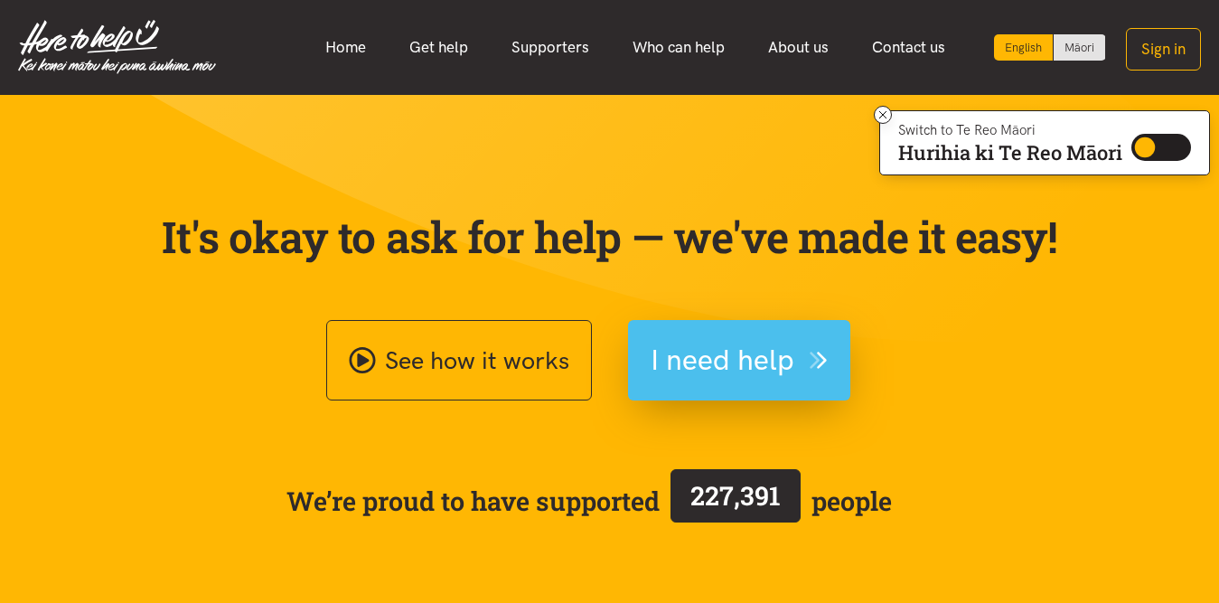
click at [769, 374] on span "I need help" at bounding box center [723, 360] width 144 height 46
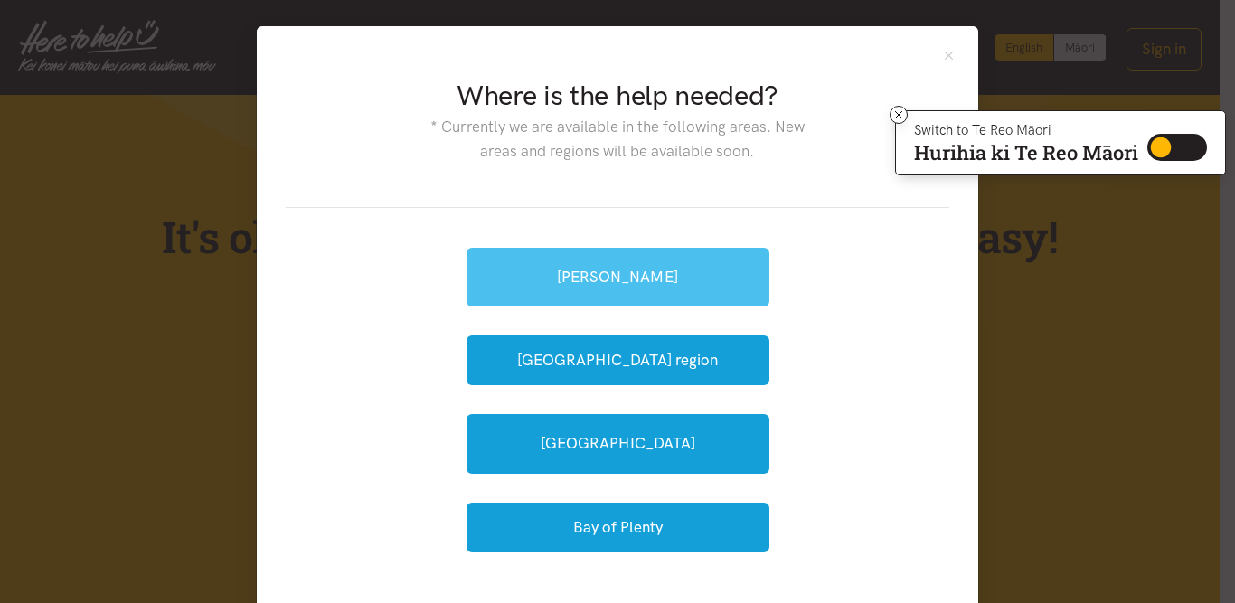
click at [584, 275] on link "[PERSON_NAME]" at bounding box center [617, 277] width 303 height 59
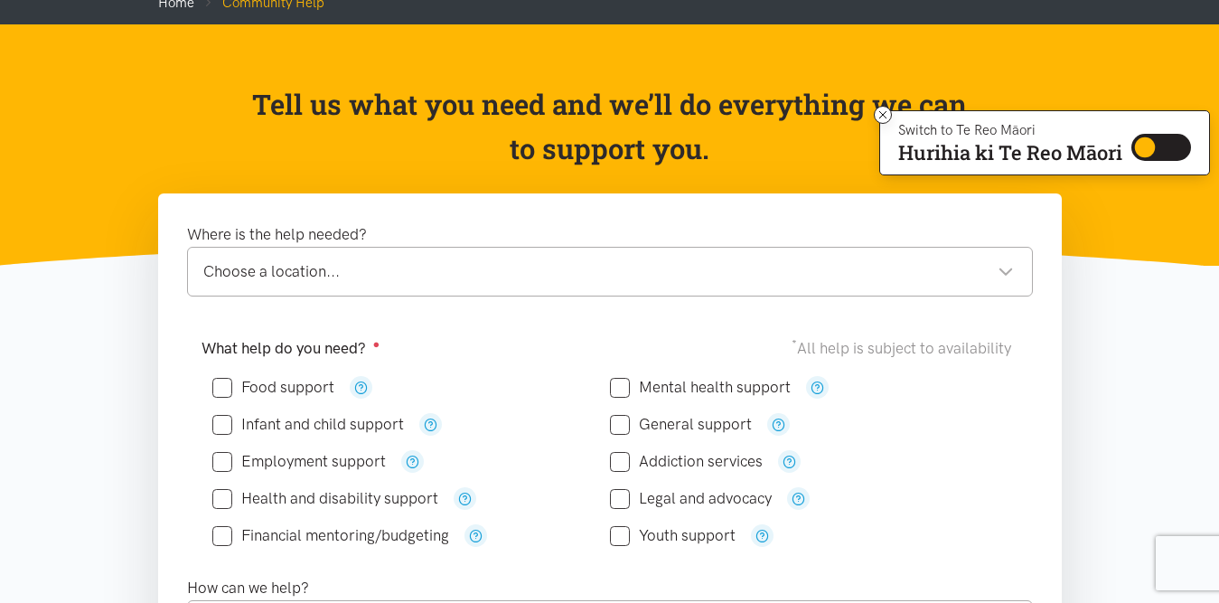
scroll to position [145, 0]
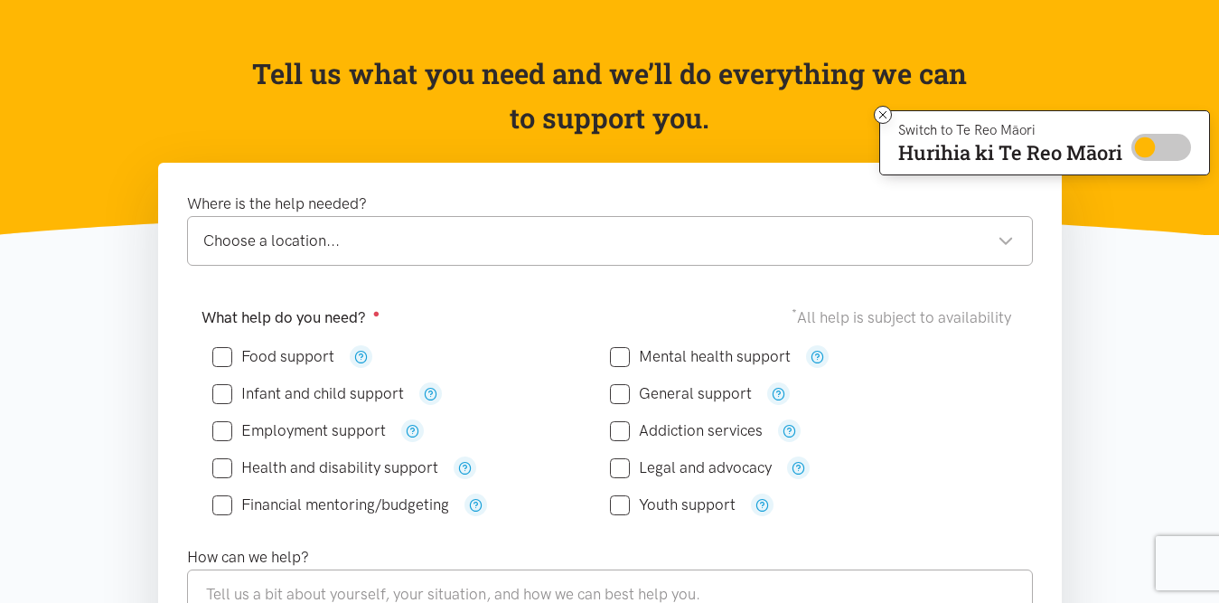
click at [1165, 139] on input "Switch to Te Reo Māori" at bounding box center [1162, 147] width 60 height 27
checkbox input "true"
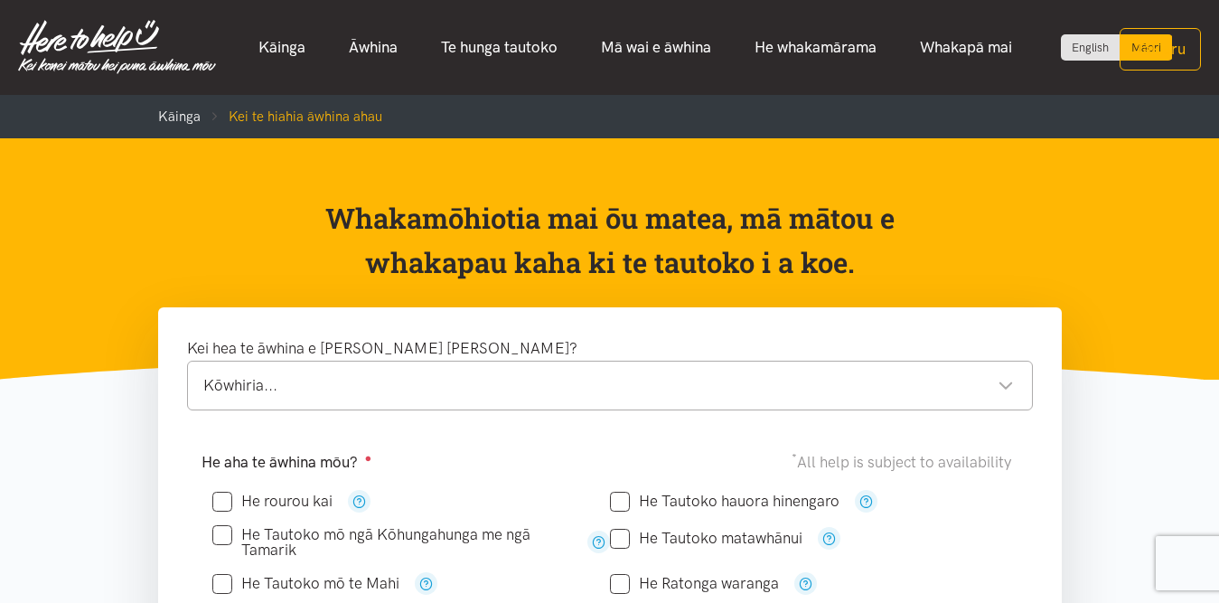
click at [1063, 162] on header "Whakamōhiotia mai ōu matea, mā mātou e whakapau kaha ki te tautoko i a koe." at bounding box center [609, 258] width 1219 height 241
click at [1066, 50] on link "English" at bounding box center [1090, 47] width 59 height 26
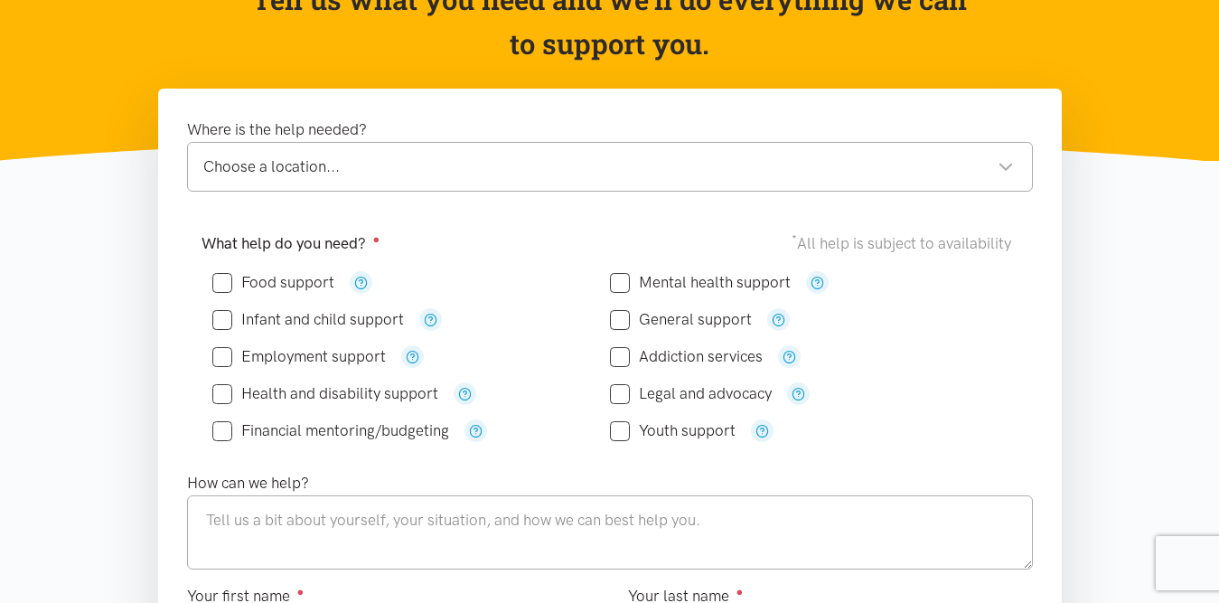
scroll to position [253, 0]
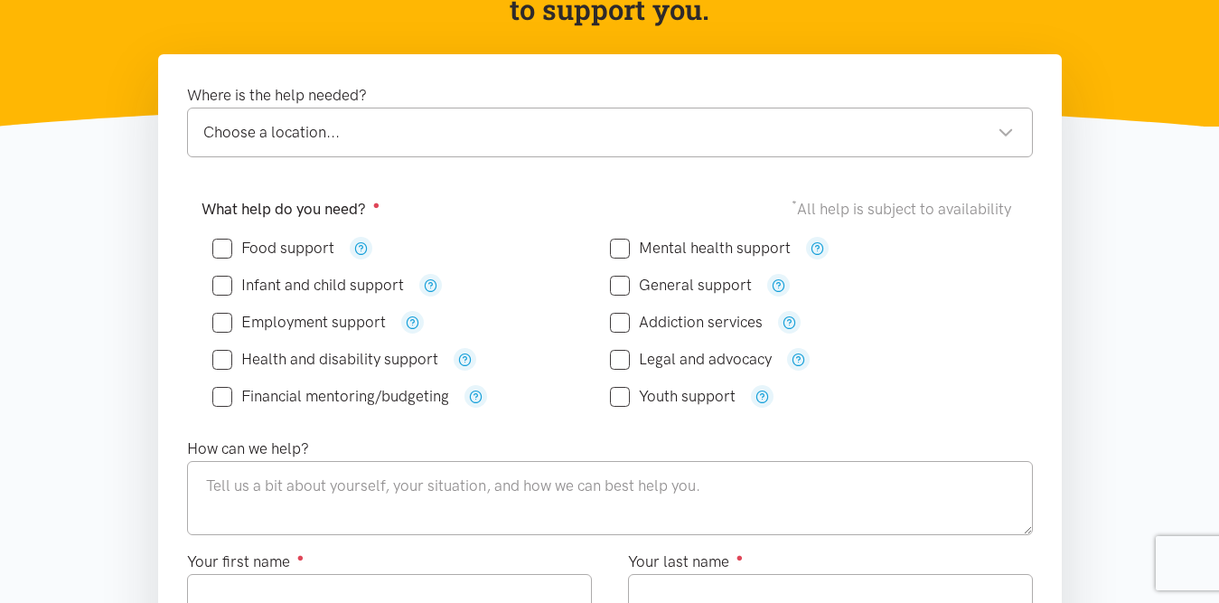
click at [1008, 139] on div "Choose a location..." at bounding box center [608, 132] width 811 height 24
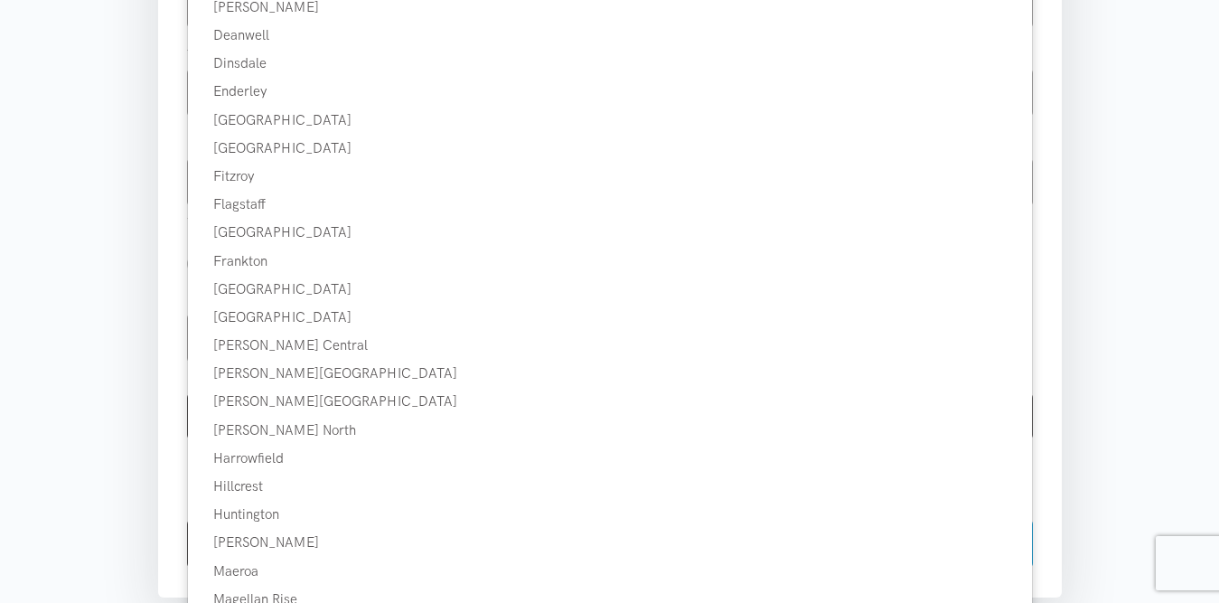
scroll to position [795, 0]
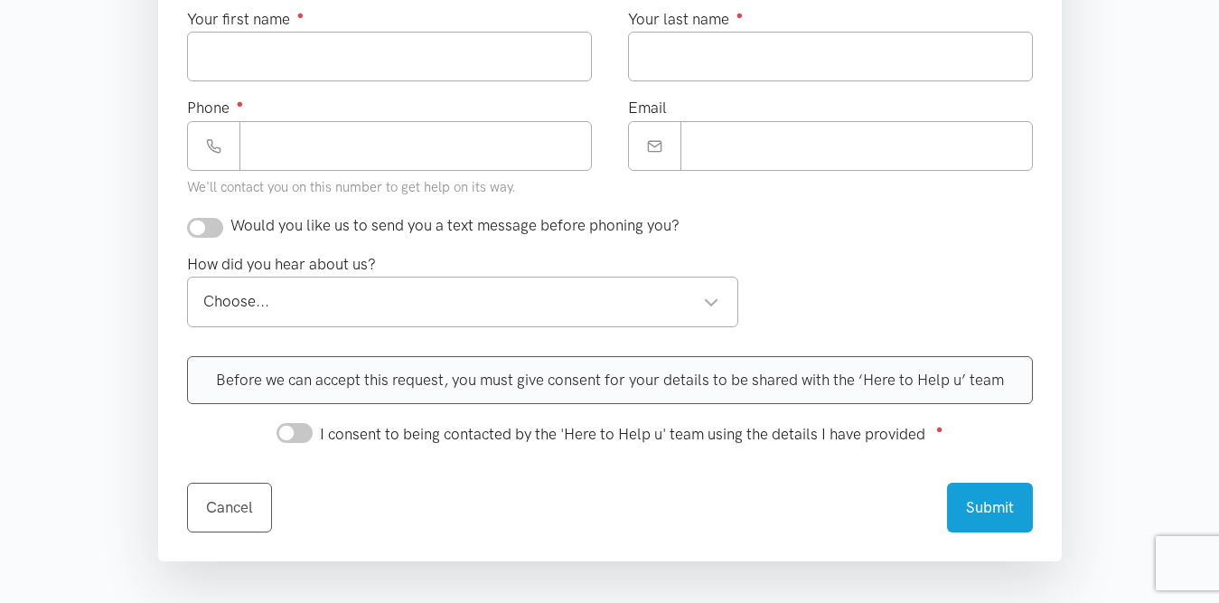
click at [998, 273] on div "How did you hear about us? Choose... Choose... Choose... 0800 number referral A…" at bounding box center [610, 296] width 882 height 89
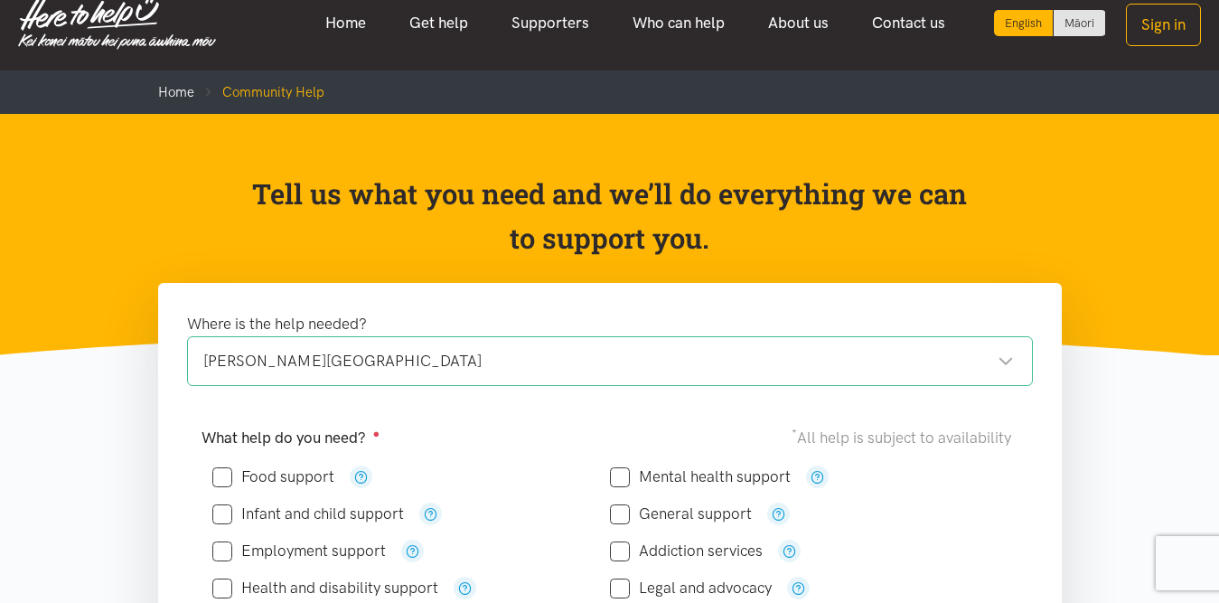
scroll to position [0, 0]
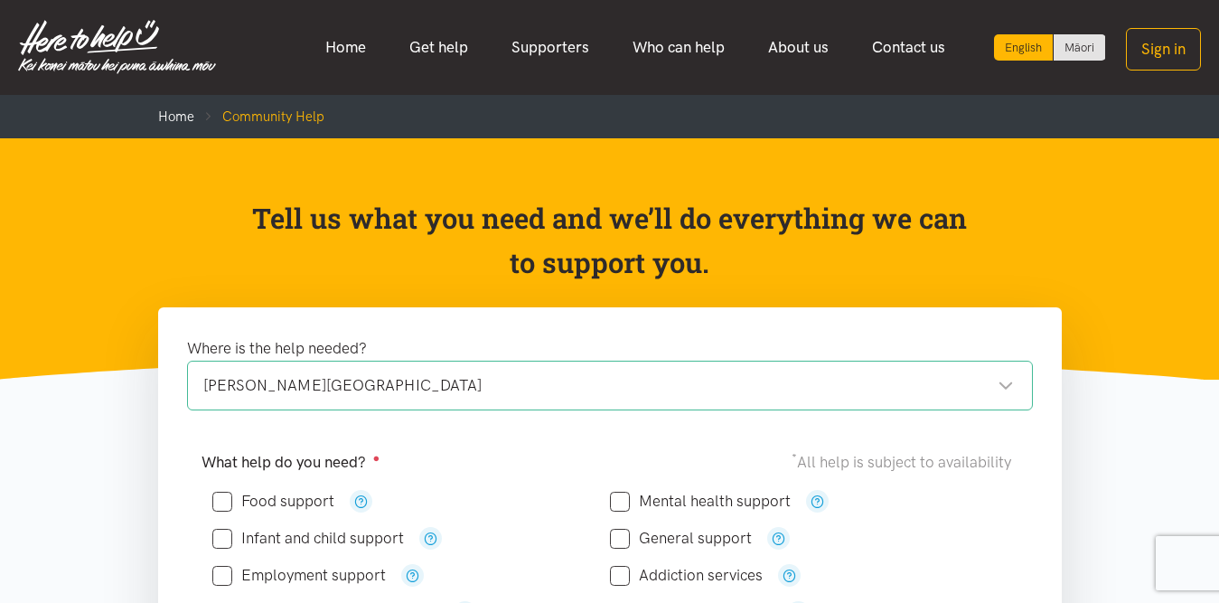
click at [218, 511] on icon at bounding box center [222, 502] width 20 height 20
click at [214, 498] on input "Food support" at bounding box center [273, 501] width 122 height 15
checkbox input "true"
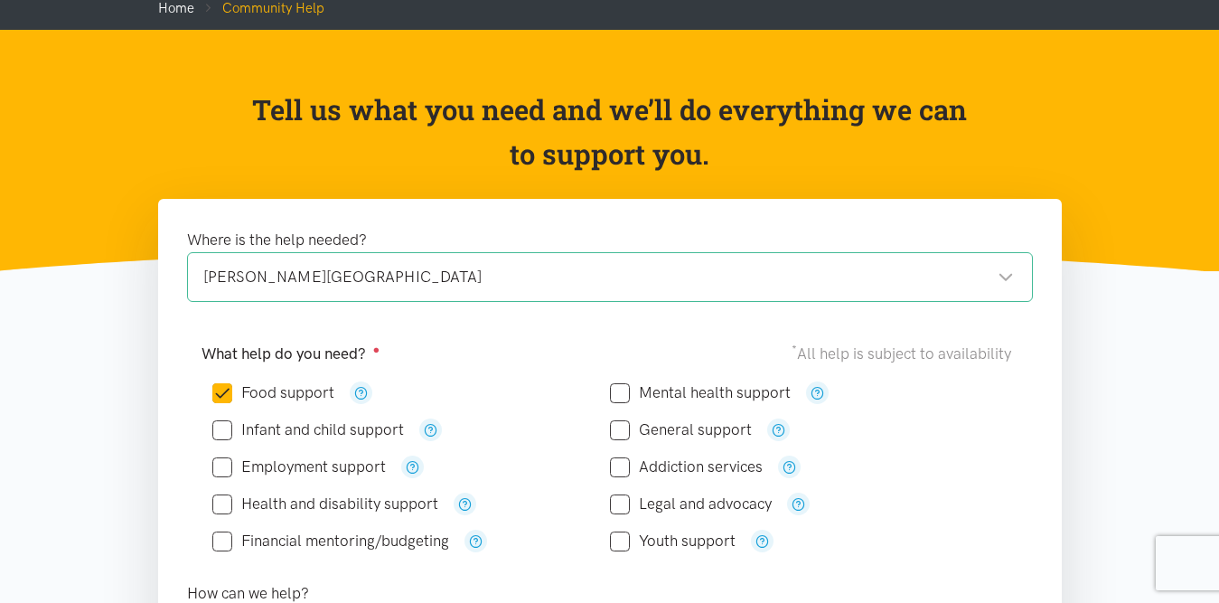
scroll to position [145, 0]
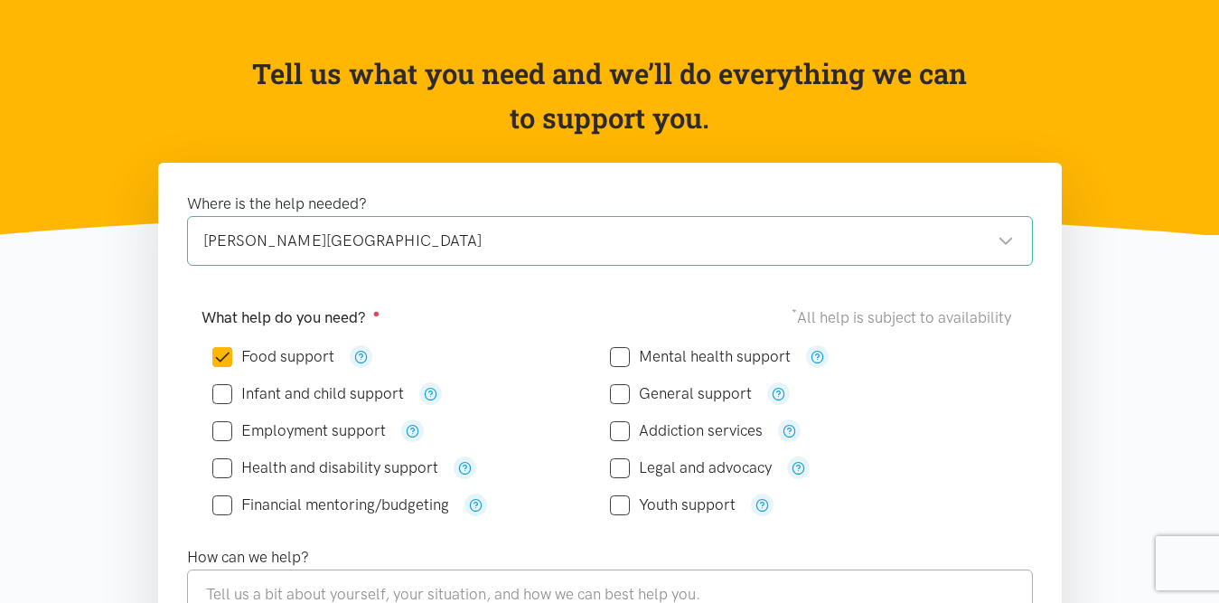
click at [614, 470] on input "Legal and advocacy" at bounding box center [691, 467] width 162 height 15
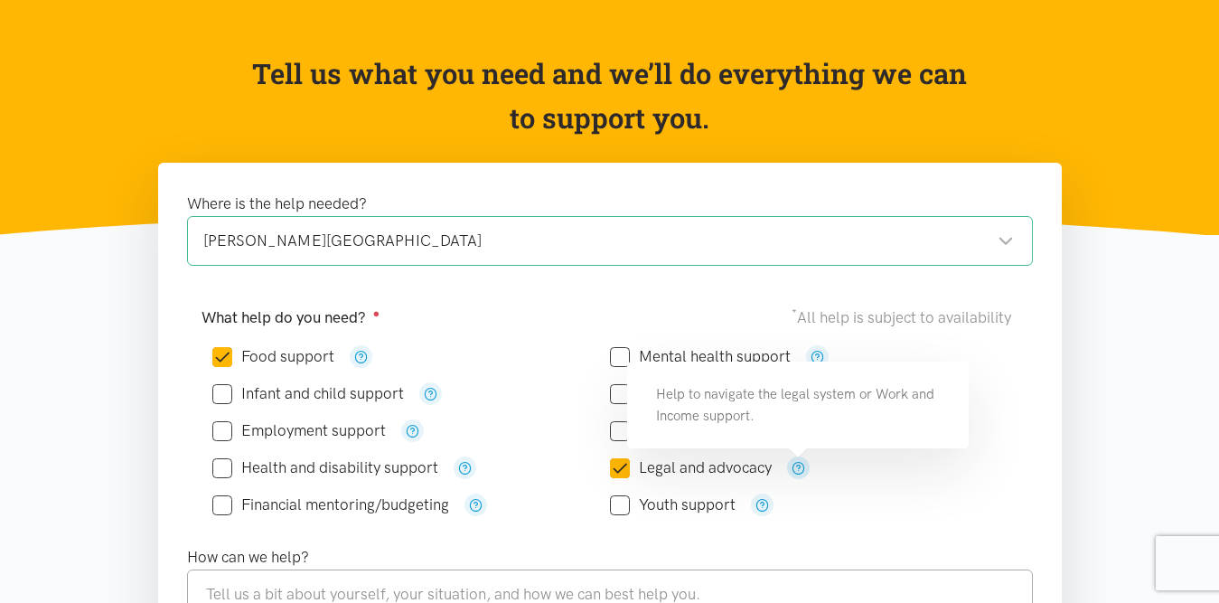
click at [795, 466] on icon "button" at bounding box center [799, 468] width 14 height 14
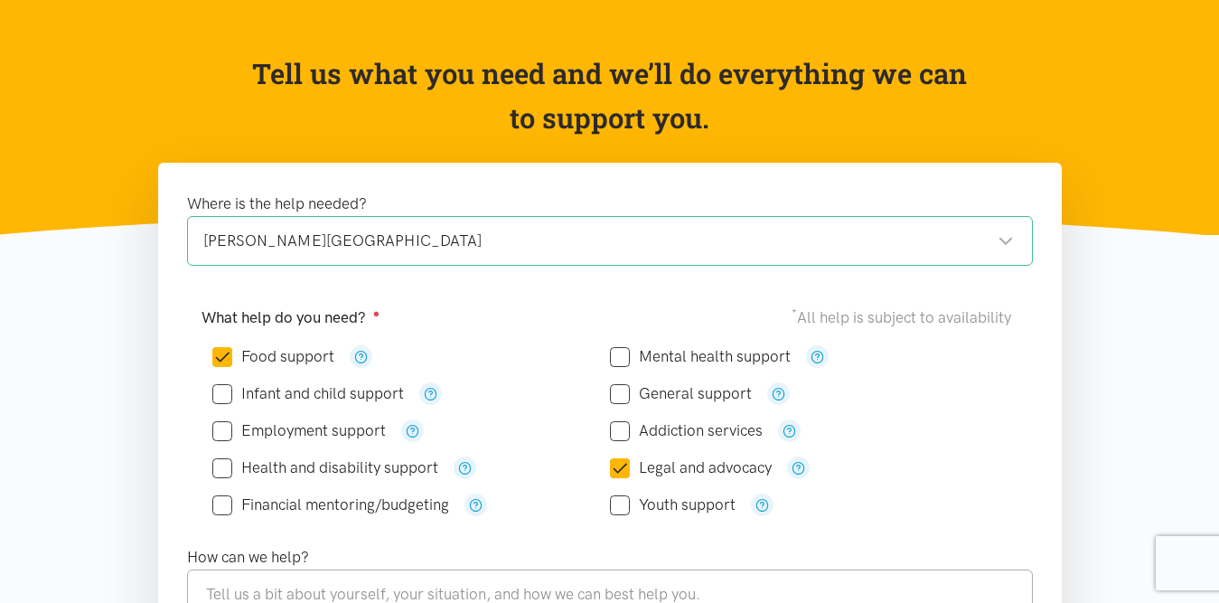
click at [625, 468] on input "Legal and advocacy" at bounding box center [691, 467] width 162 height 15
checkbox input "false"
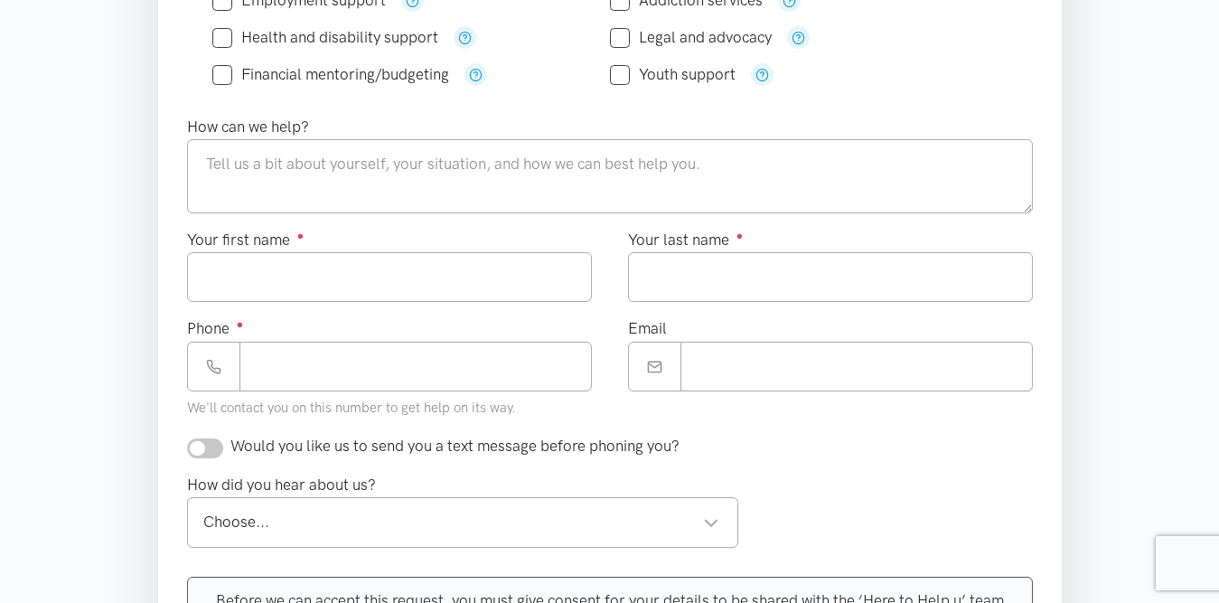
scroll to position [578, 0]
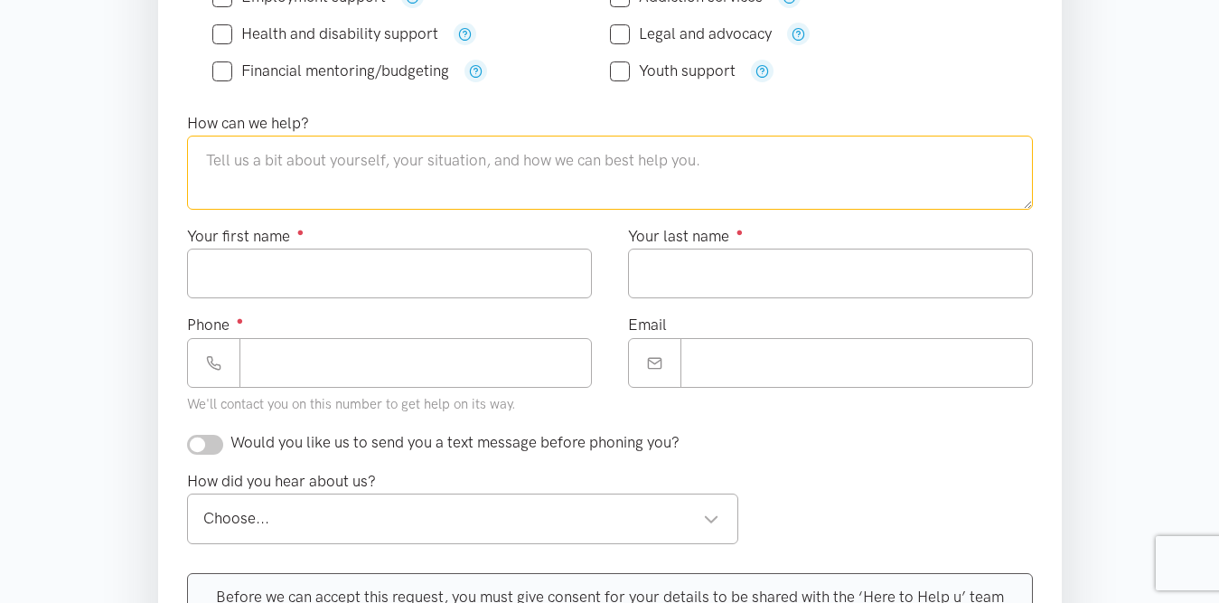
click at [509, 173] on textarea at bounding box center [610, 173] width 846 height 74
drag, startPoint x: 509, startPoint y: 173, endPoint x: 465, endPoint y: 175, distance: 44.4
click at [465, 175] on textarea at bounding box center [610, 173] width 846 height 74
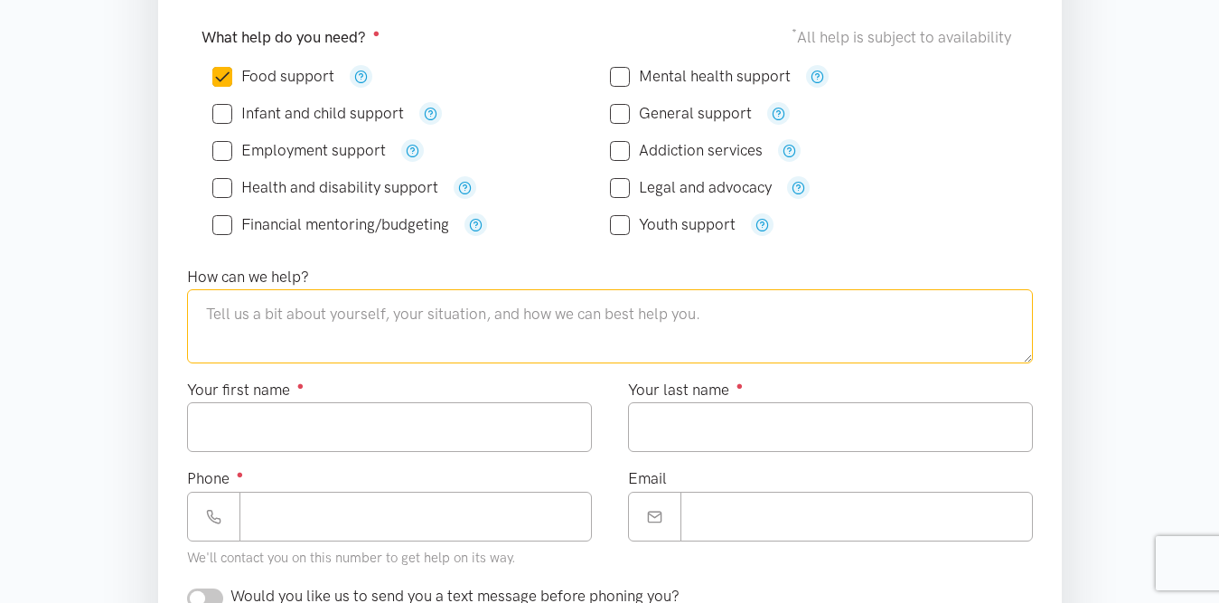
scroll to position [437, 0]
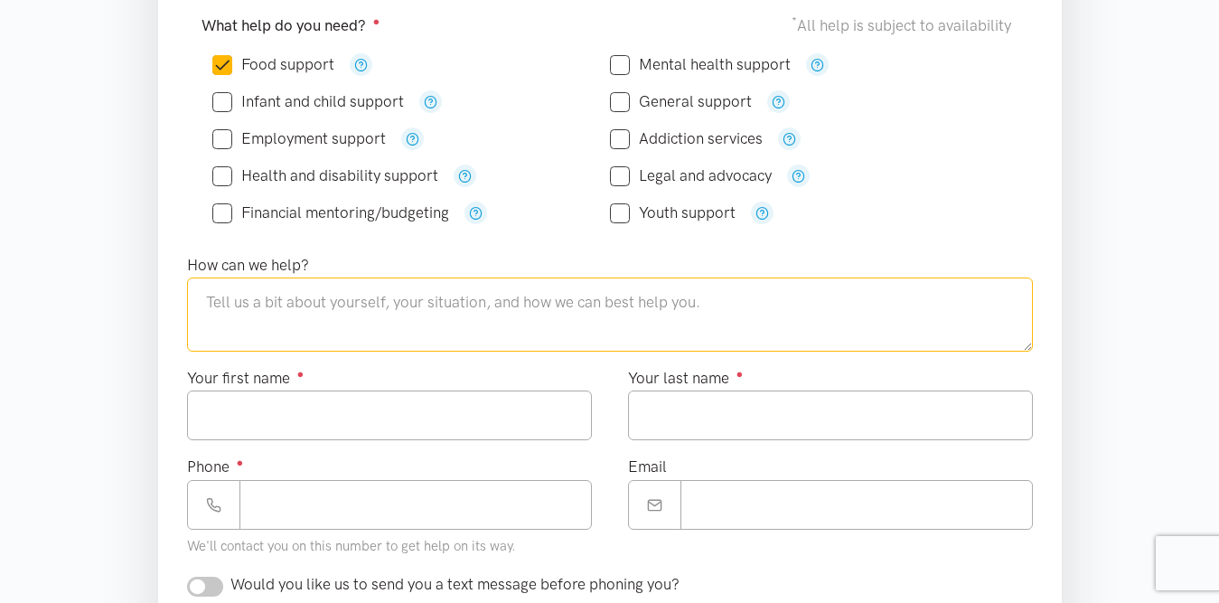
click at [492, 298] on textarea at bounding box center [610, 314] width 846 height 74
paste textarea "I will provide you with the address to receive the food as follows. Since I am …"
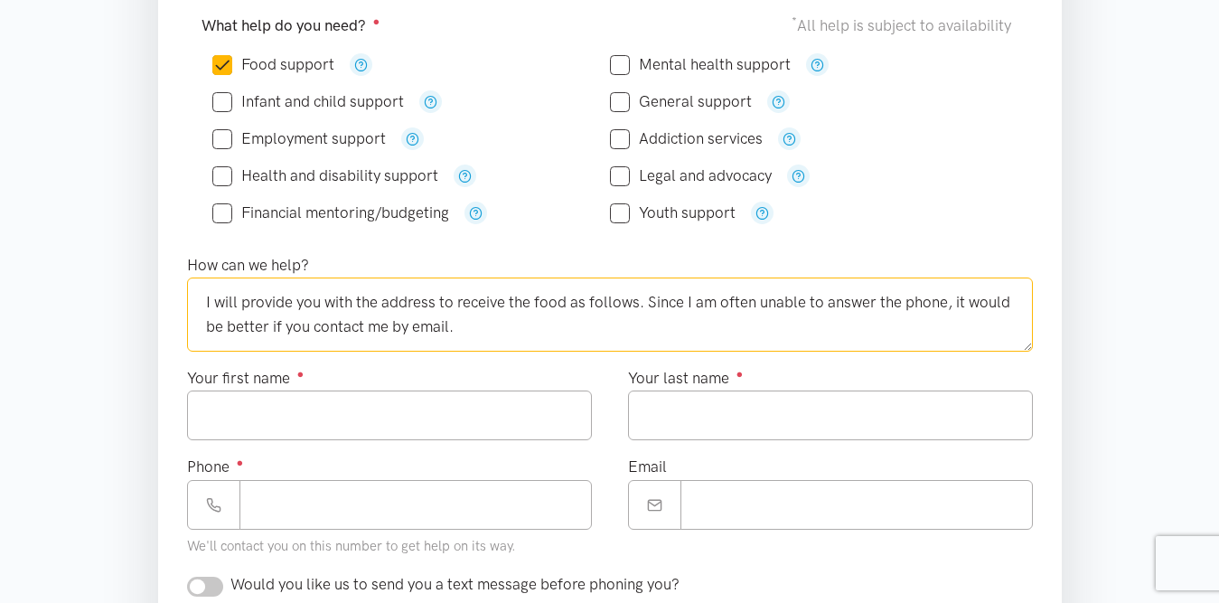
scroll to position [10, 0]
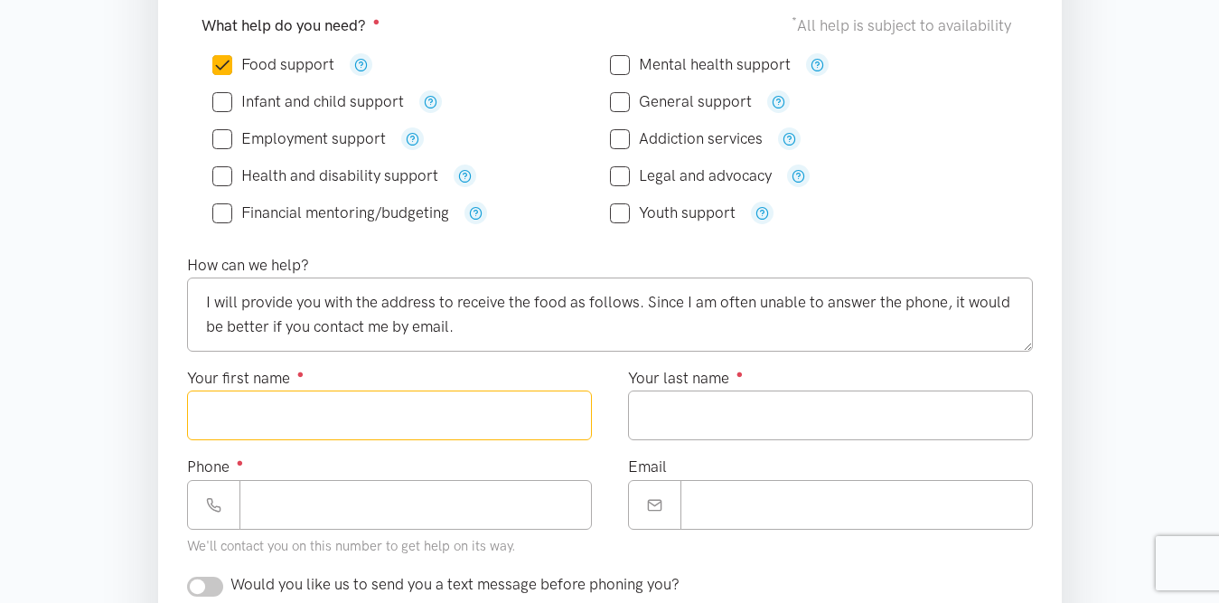
click at [491, 425] on input "Your first name ●" at bounding box center [389, 415] width 405 height 50
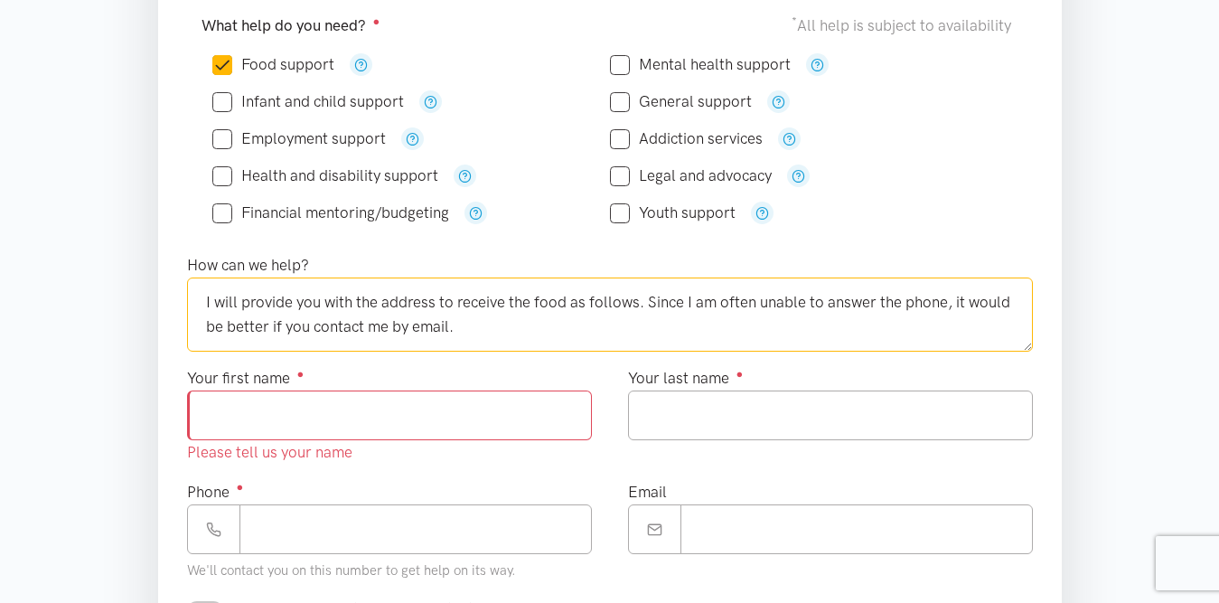
click at [545, 321] on textarea "I will provide you with the address to receive the food as follows. Since I am …" at bounding box center [610, 314] width 846 height 74
paste textarea "162B Old Farm RoadHamilton East, Hamilton 3216"
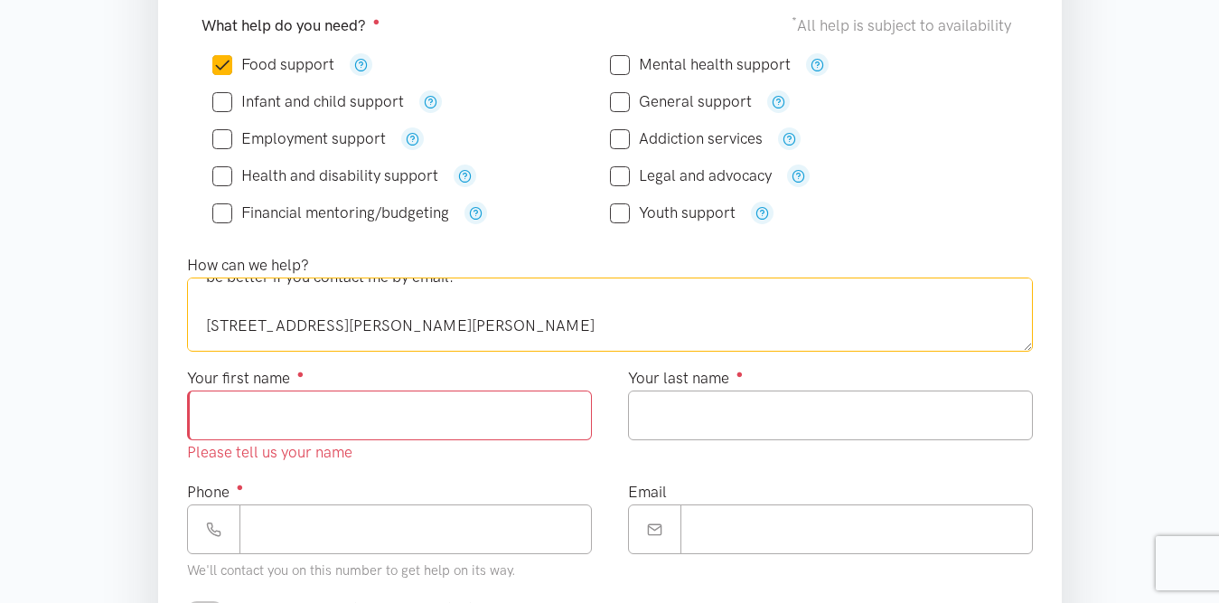
scroll to position [49, 0]
click at [419, 328] on textarea "I will provide you with the address to receive the food as follows. Since I am …" at bounding box center [610, 314] width 846 height 74
type textarea "I will provide you with the address to receive the food as follows. Since I am …"
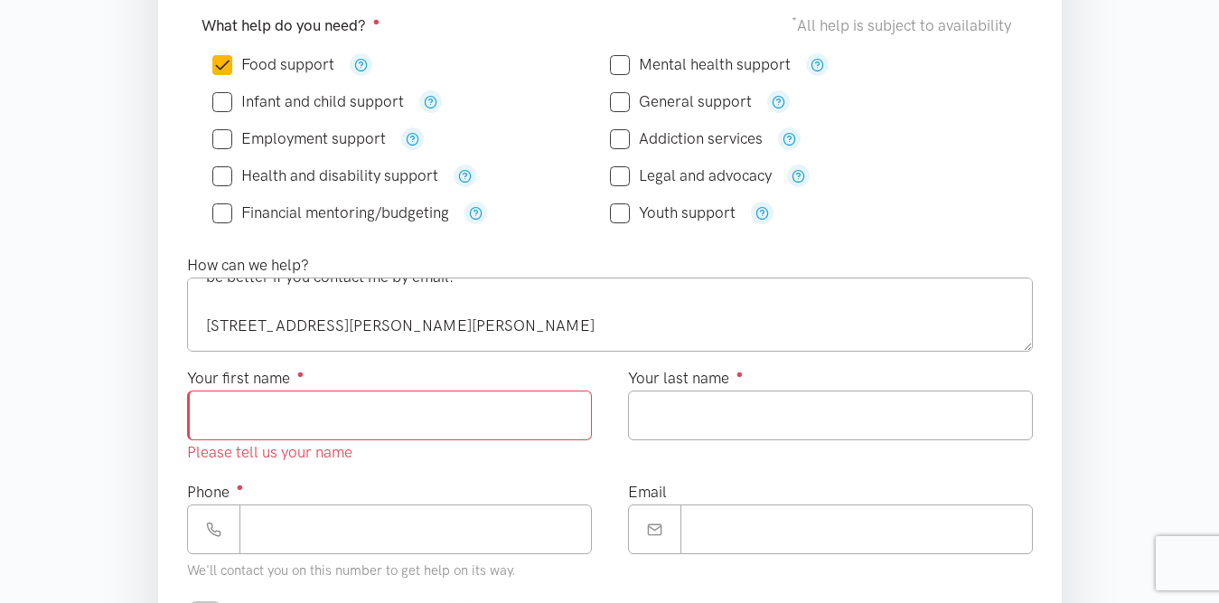
click at [436, 399] on input "Your first name ●" at bounding box center [389, 415] width 405 height 50
type input "***"
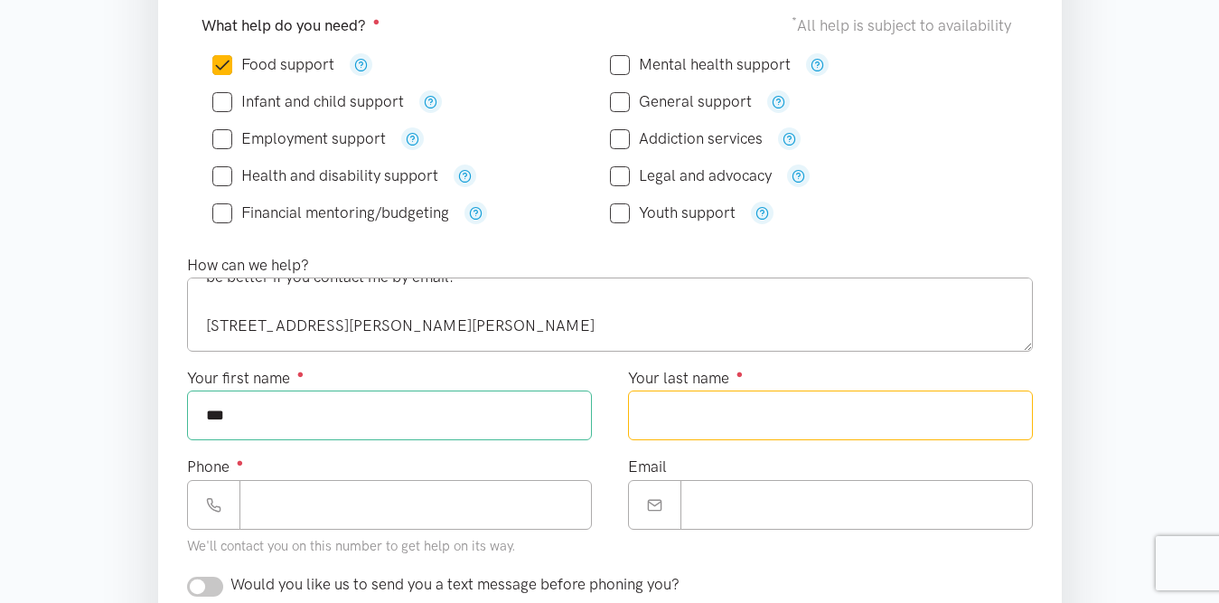
click at [693, 422] on input "Your last name ●" at bounding box center [830, 415] width 405 height 50
type input "****"
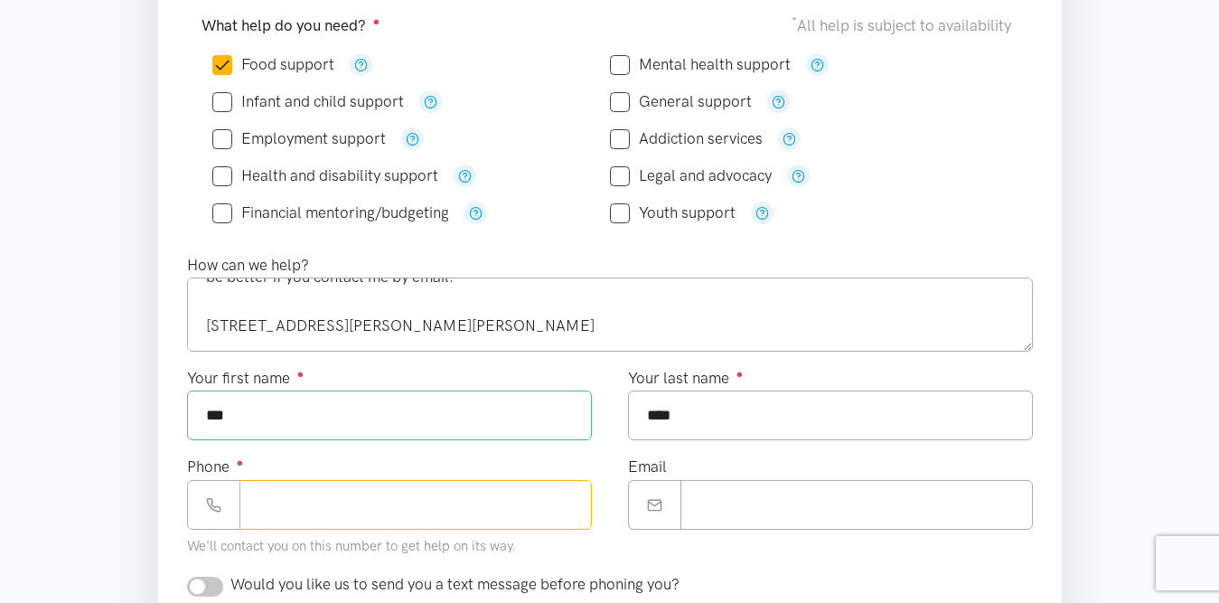
click at [512, 512] on input "Phone ●" at bounding box center [416, 505] width 353 height 50
type input "**********"
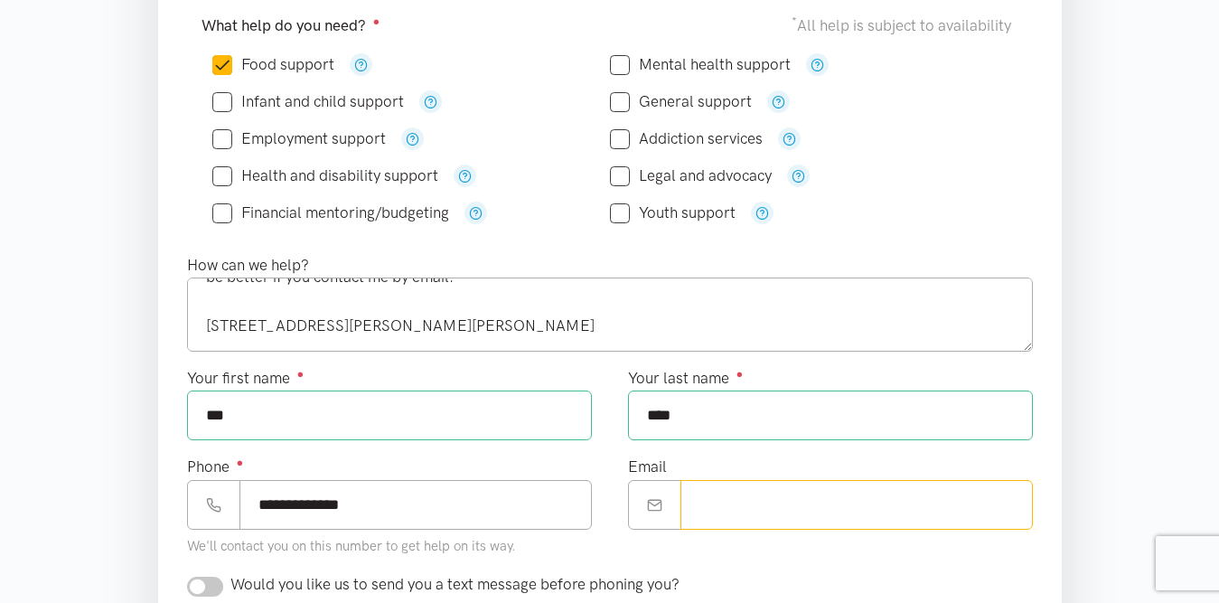
click at [791, 510] on input "Email" at bounding box center [857, 505] width 353 height 50
type input "**********"
click at [1055, 487] on div "Where is the help needed? Hamilton East Hamilton East Hamilton locations Choose…" at bounding box center [610, 395] width 904 height 1049
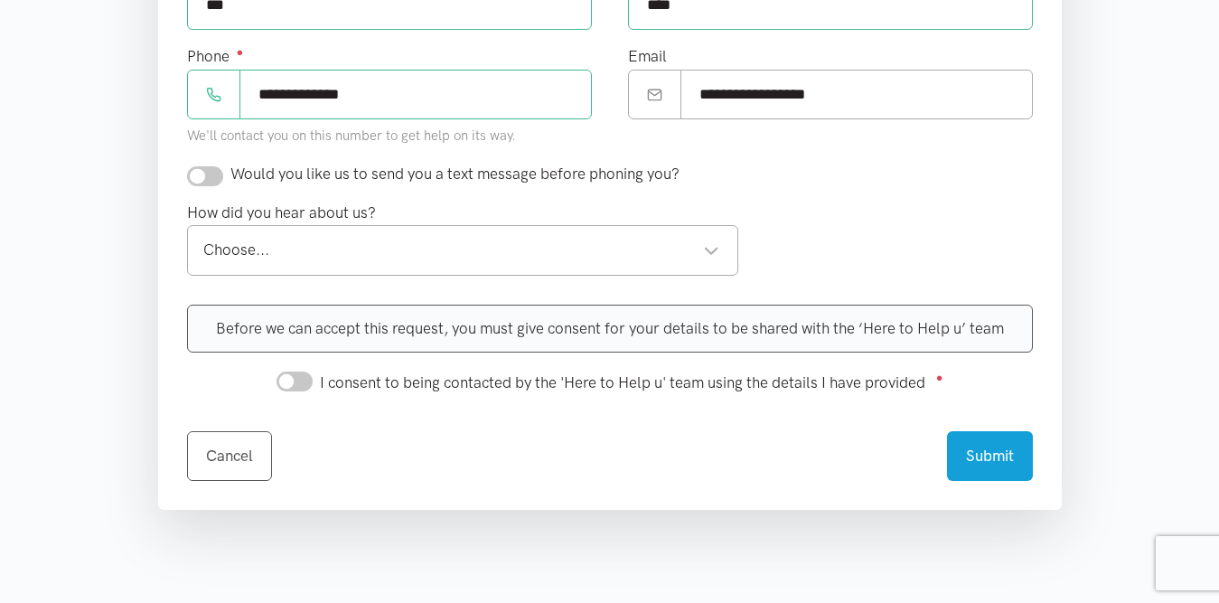
scroll to position [870, 0]
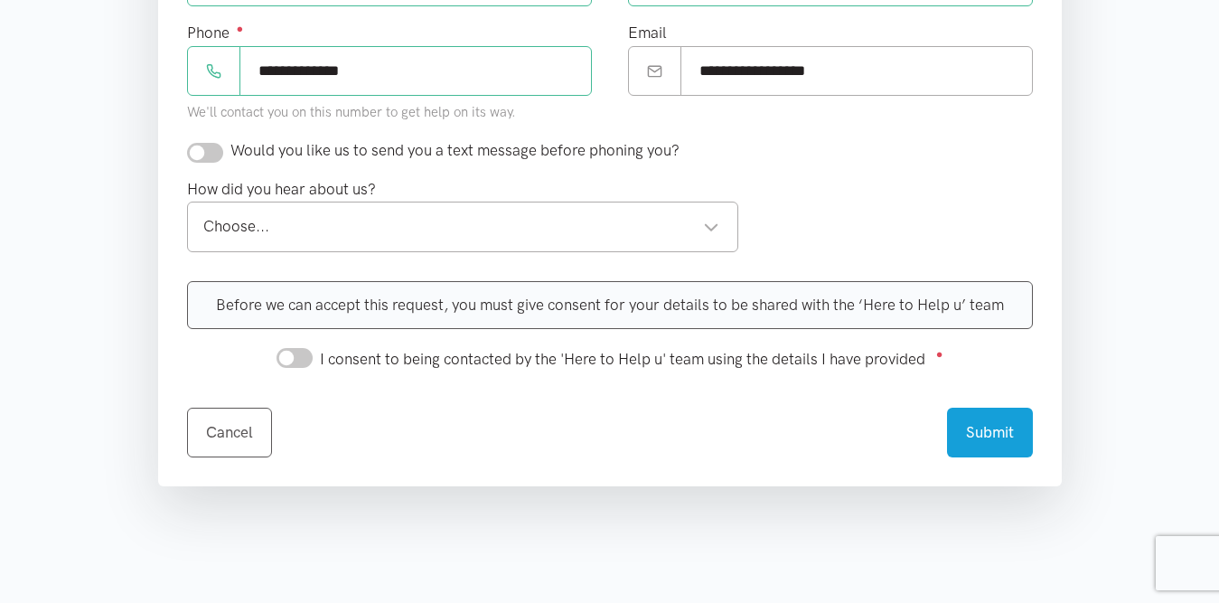
click at [214, 150] on input "checkbox" at bounding box center [205, 153] width 36 height 20
checkbox input "true"
click at [381, 212] on div "Choose... Choose..." at bounding box center [463, 227] width 552 height 50
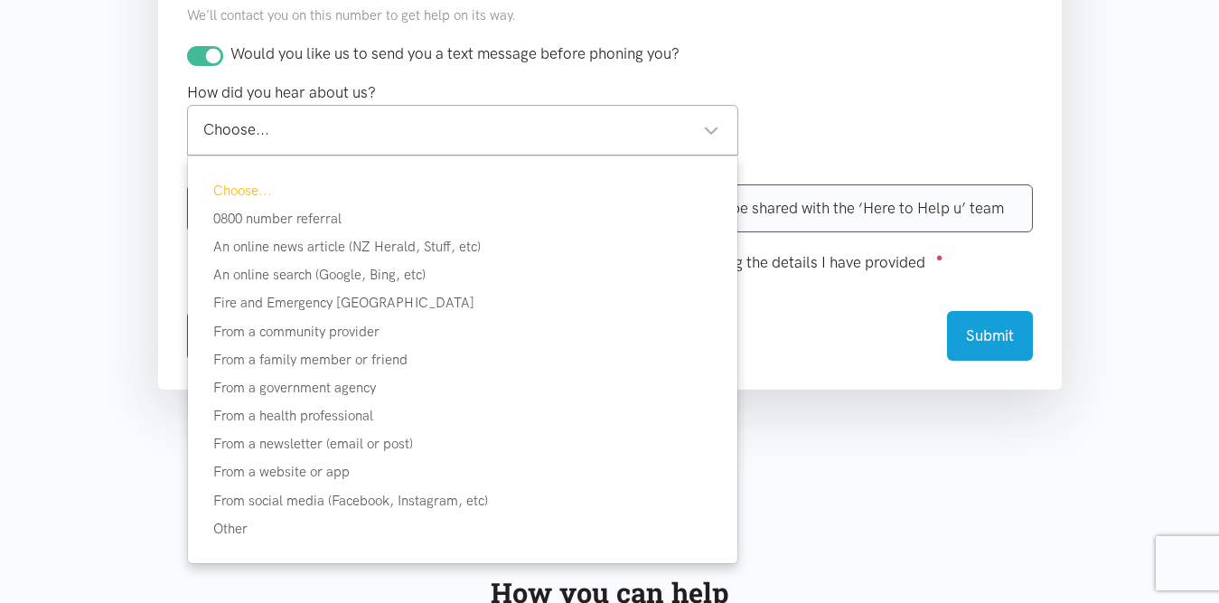
scroll to position [1003, 0]
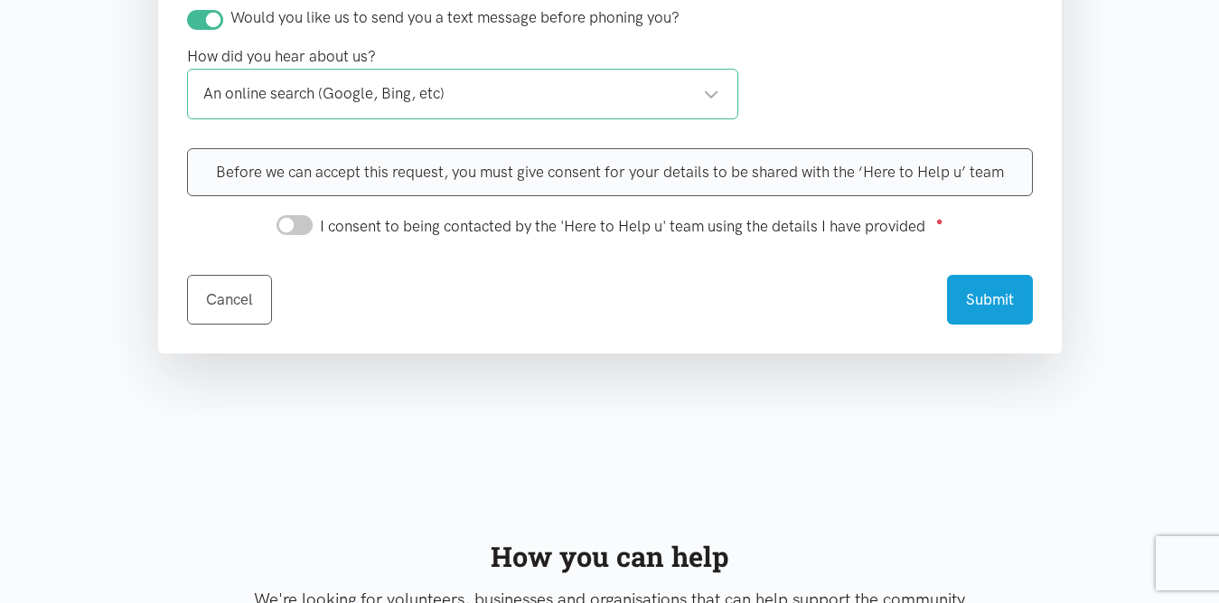
click at [297, 221] on input "I consent to being contacted by the 'Here to Help u' team using the details I h…" at bounding box center [295, 225] width 36 height 20
checkbox input "true"
click at [971, 277] on button "Submit" at bounding box center [990, 297] width 86 height 50
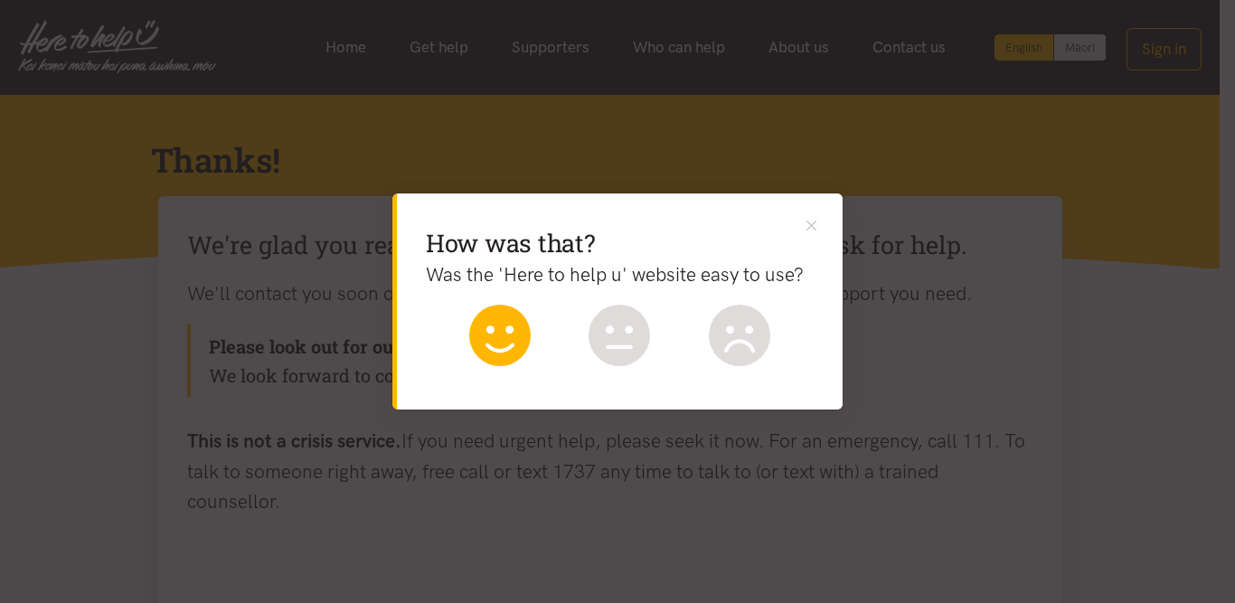
click at [502, 344] on icon at bounding box center [499, 335] width 61 height 61
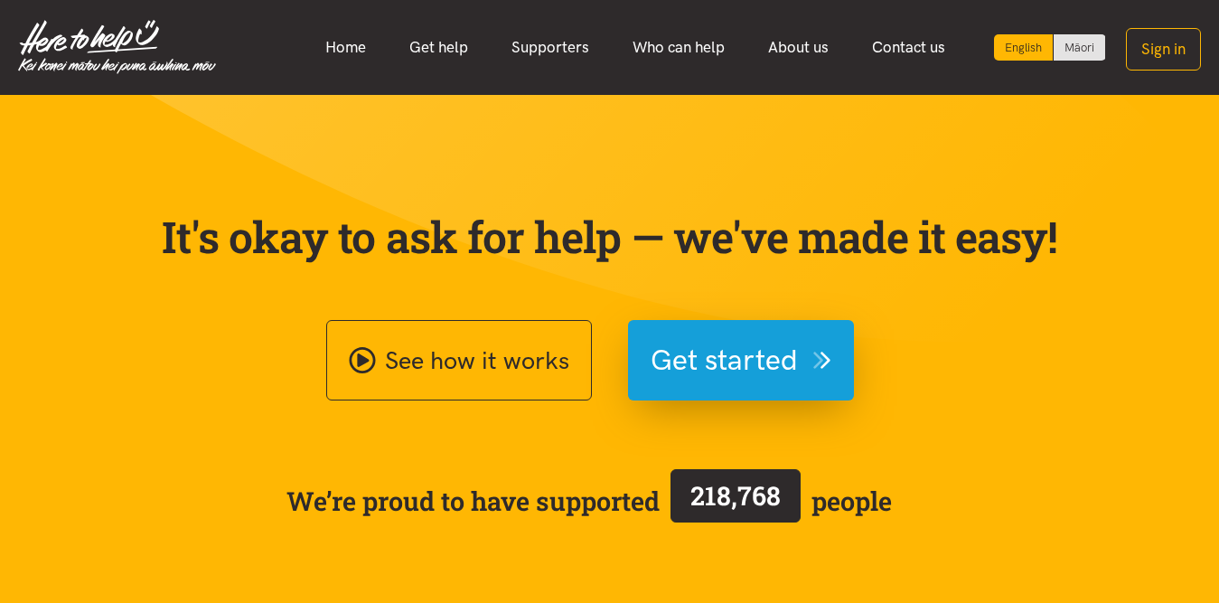
drag, startPoint x: 0, startPoint y: 0, endPoint x: 776, endPoint y: 120, distance: 784.8
click at [776, 120] on section "It's okay to ask for help — we've made it easy! See how it works Get started We…" at bounding box center [609, 359] width 1219 height 529
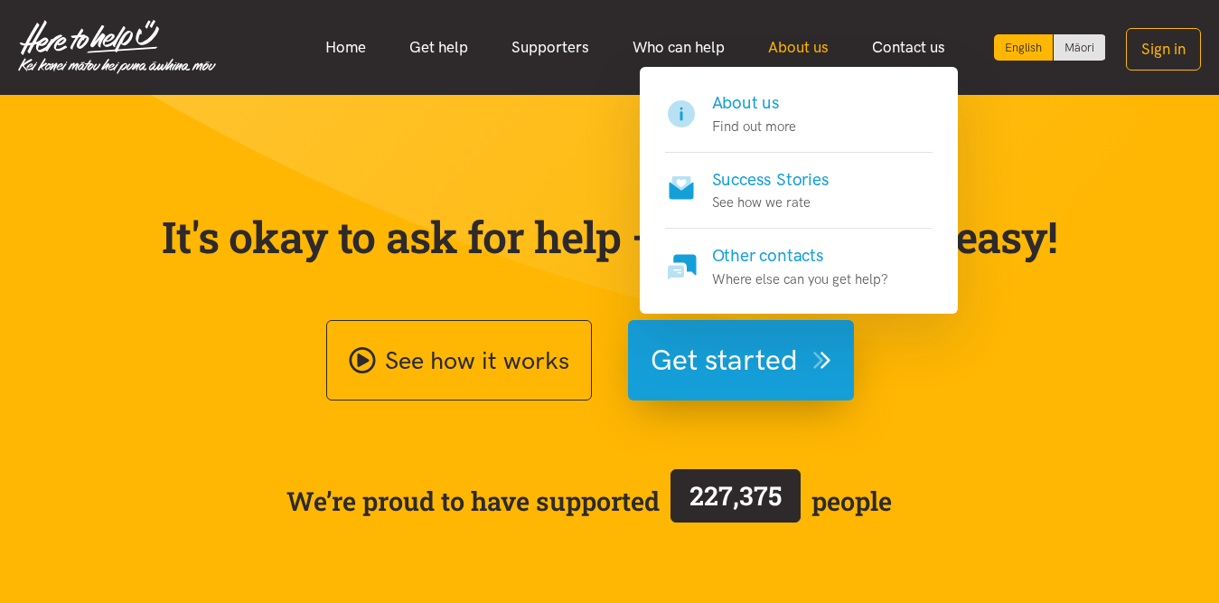
click at [812, 50] on link "About us" at bounding box center [799, 47] width 104 height 39
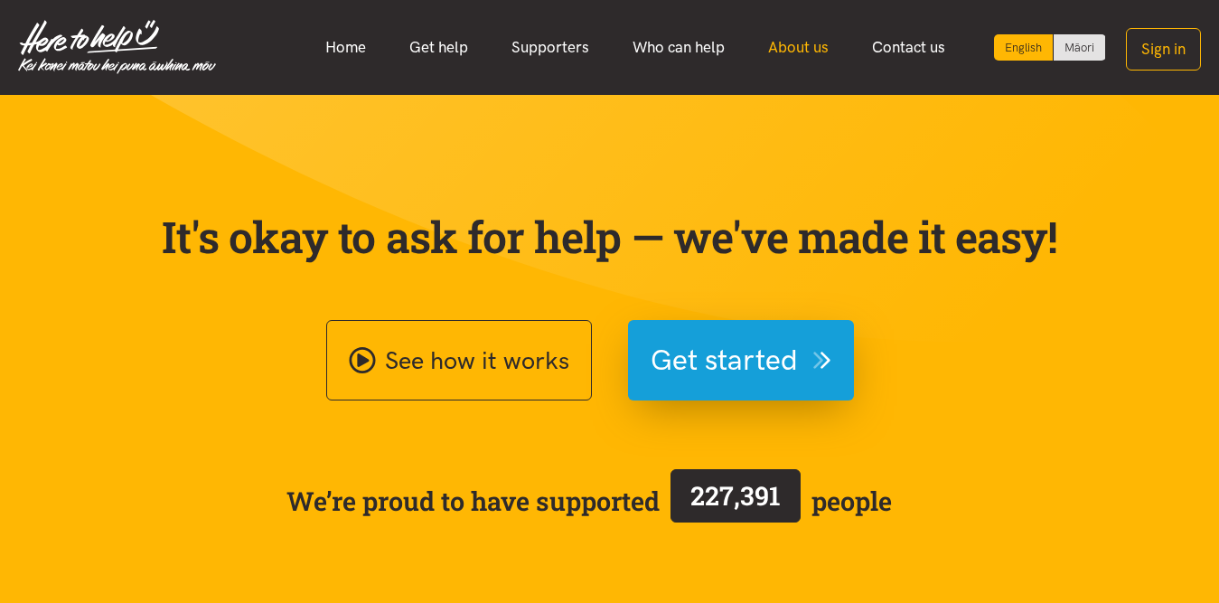
click at [782, 61] on link "About us" at bounding box center [799, 47] width 104 height 39
click at [797, 50] on link "About us" at bounding box center [799, 47] width 104 height 39
click at [436, 50] on link "Get help" at bounding box center [439, 47] width 102 height 39
